Goal: Task Accomplishment & Management: Manage account settings

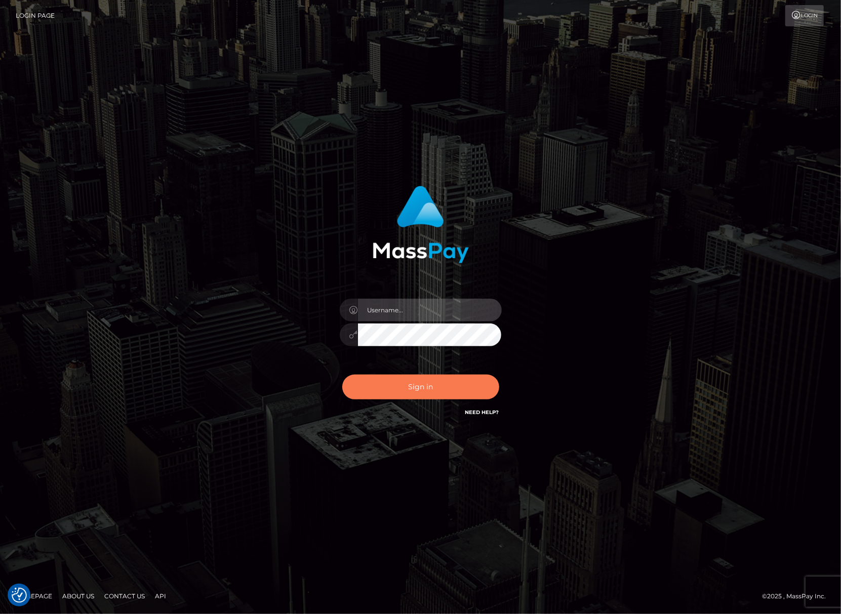
type input "Joyce.Silversocial"
click at [408, 389] on button "Sign in" at bounding box center [420, 387] width 157 height 25
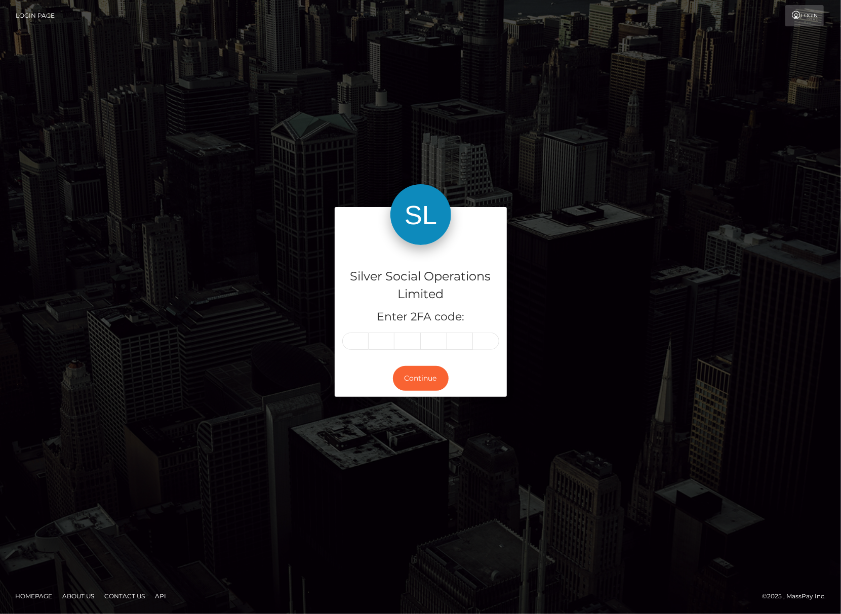
click at [363, 339] on input "text" at bounding box center [355, 341] width 26 height 17
type input "3"
type input "6"
type input "8"
type input "7"
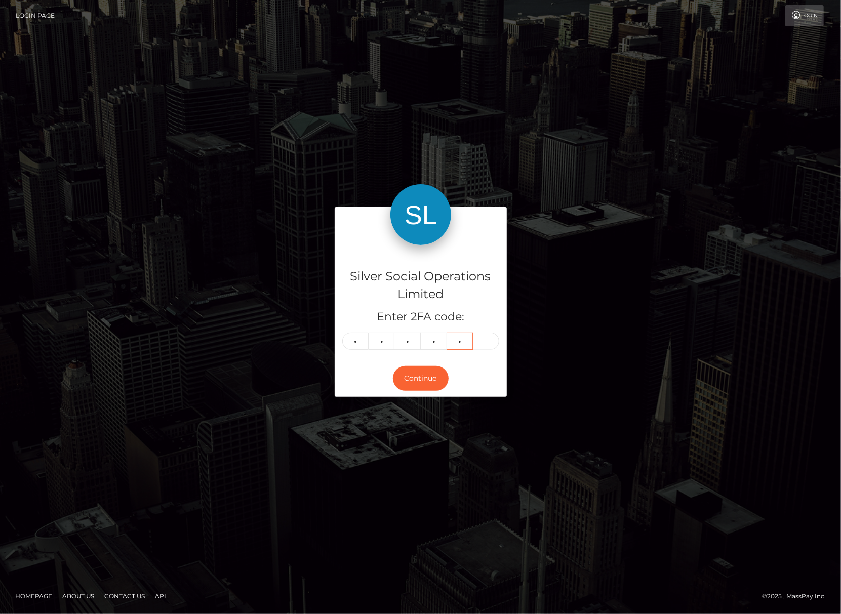
type input "6"
type input "3"
type input "6"
type input "3"
type input "2"
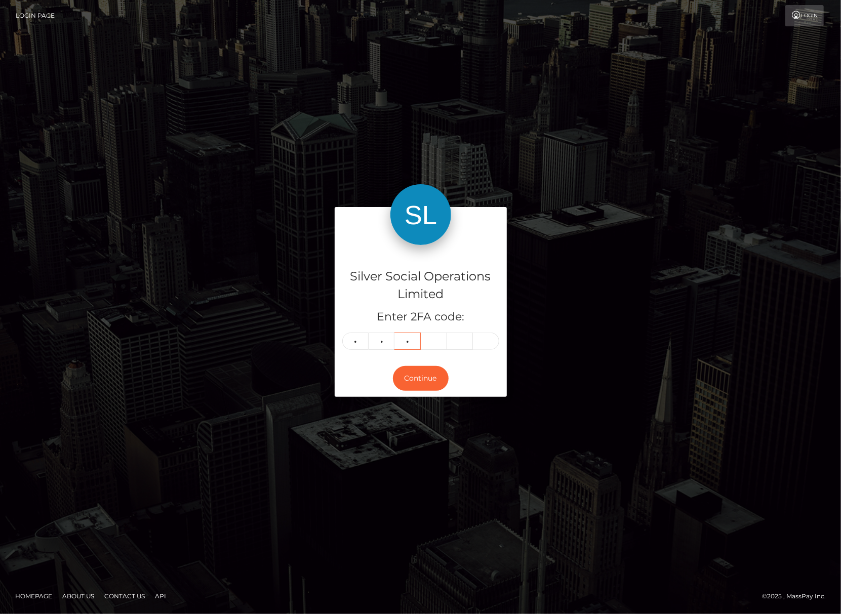
type input "6"
type input "8"
type input "7"
type input "6"
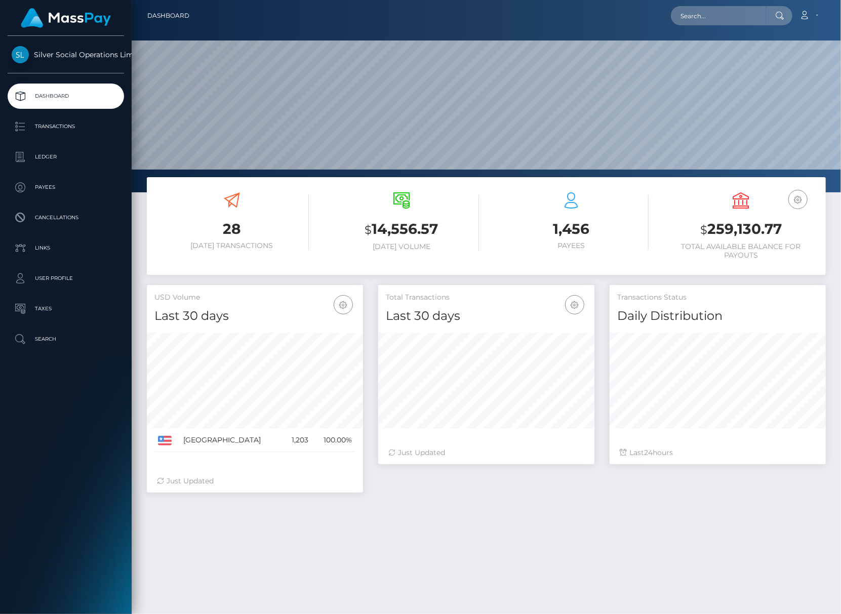
scroll to position [179, 217]
drag, startPoint x: 782, startPoint y: 227, endPoint x: 793, endPoint y: 229, distance: 10.2
click at [793, 229] on h3 "$ 259,130.77" at bounding box center [741, 229] width 154 height 21
click at [691, 13] on input "text" at bounding box center [718, 15] width 95 height 19
